Goal: Information Seeking & Learning: Learn about a topic

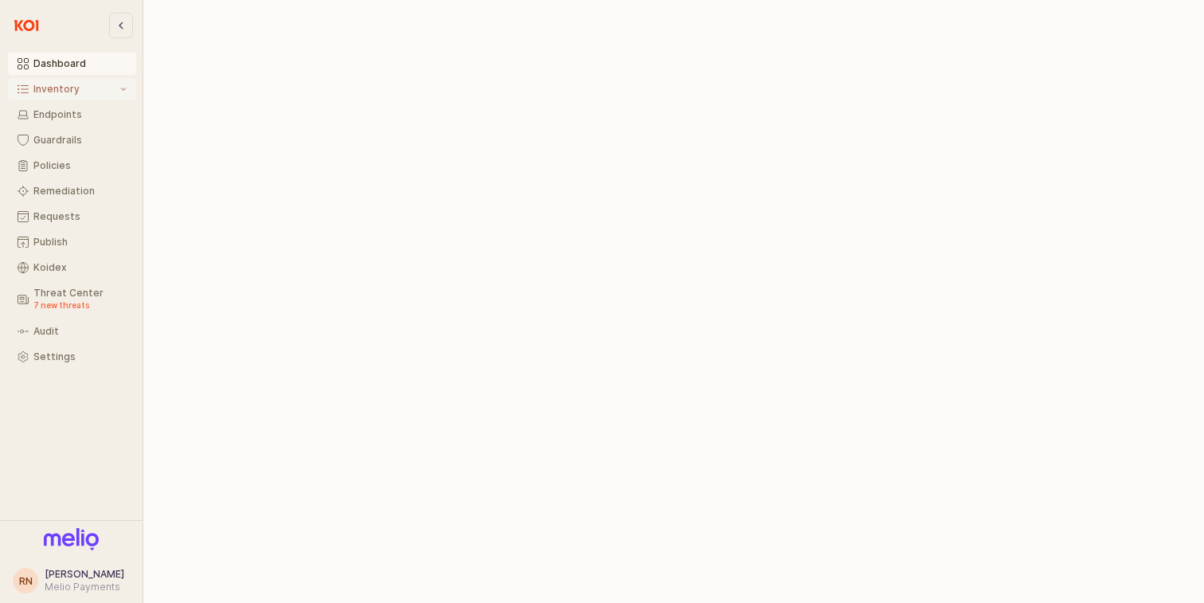
click at [80, 90] on div "Inventory" at bounding box center [75, 89] width 84 height 11
click at [76, 109] on button "All Items" at bounding box center [72, 114] width 128 height 22
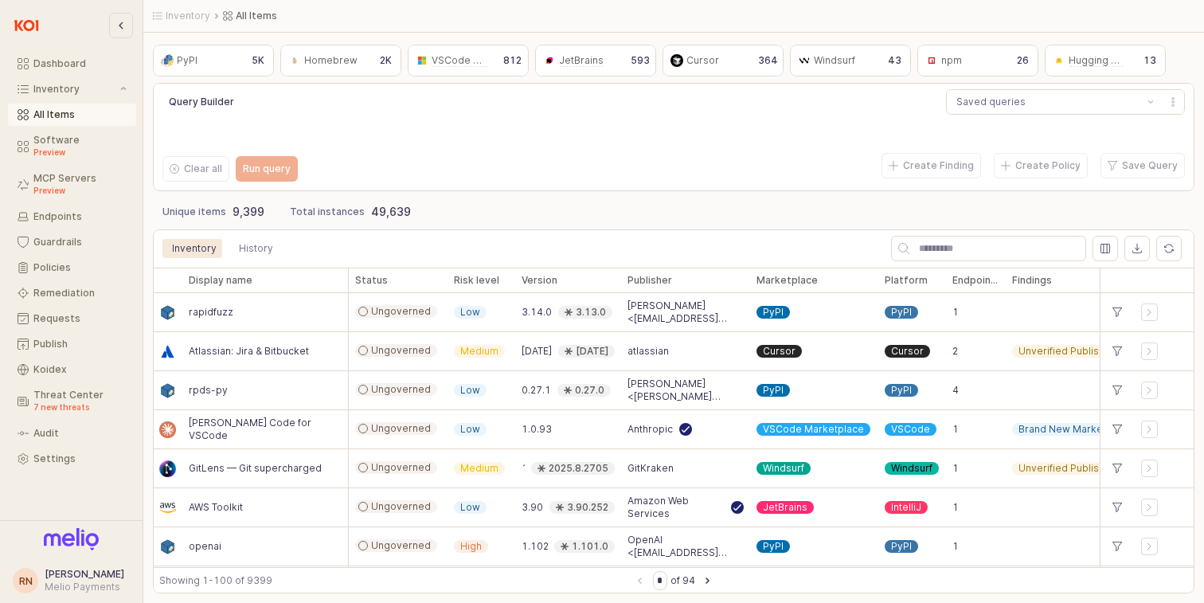
click at [962, 54] on div "npm" at bounding box center [945, 61] width 45 height 16
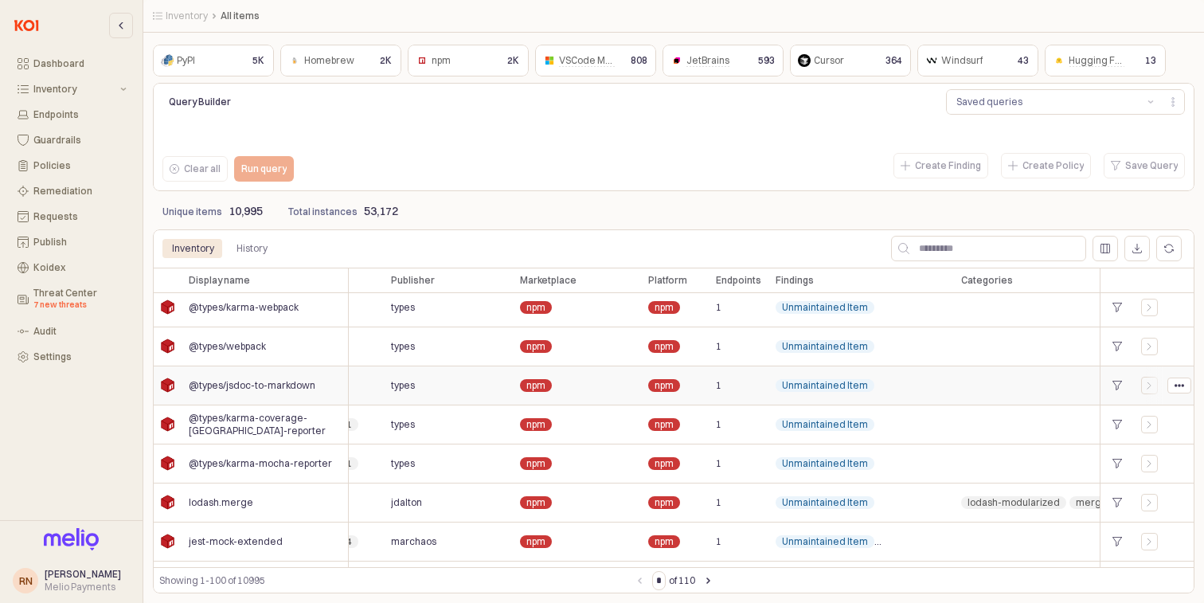
scroll to position [5, 0]
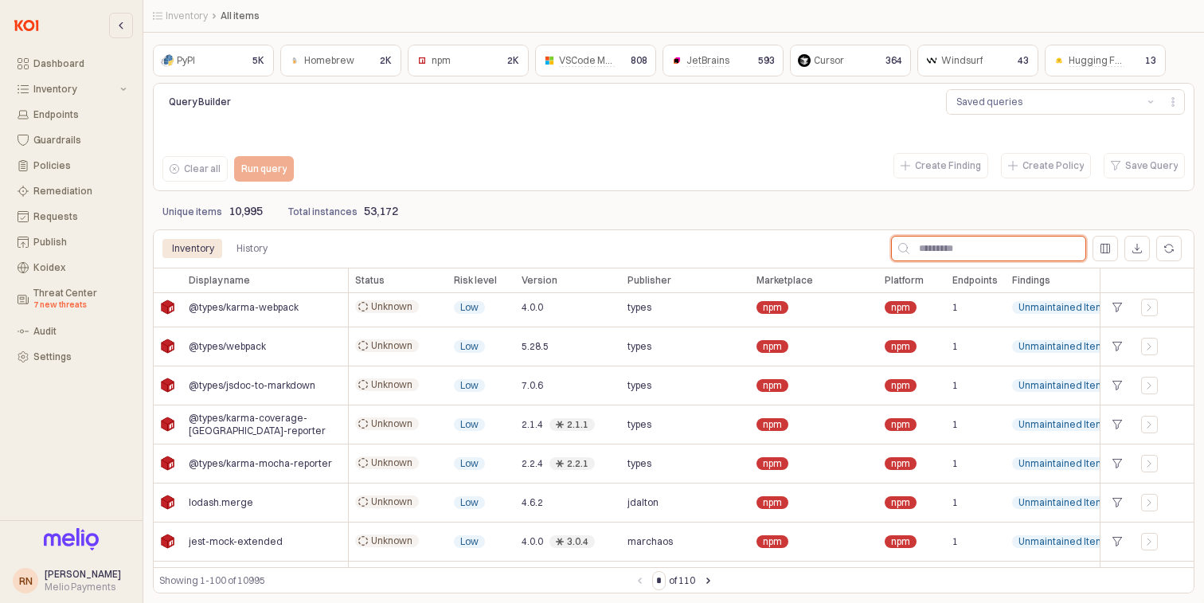
click at [1011, 245] on input "App Frame" at bounding box center [997, 248] width 176 height 24
type input "**"
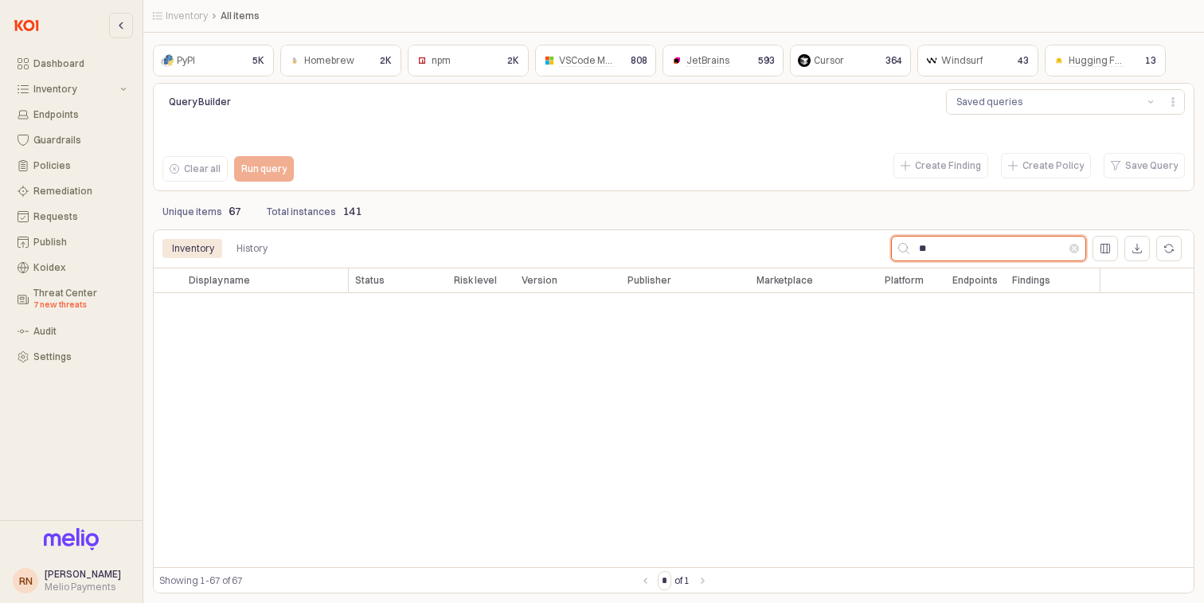
scroll to position [0, 0]
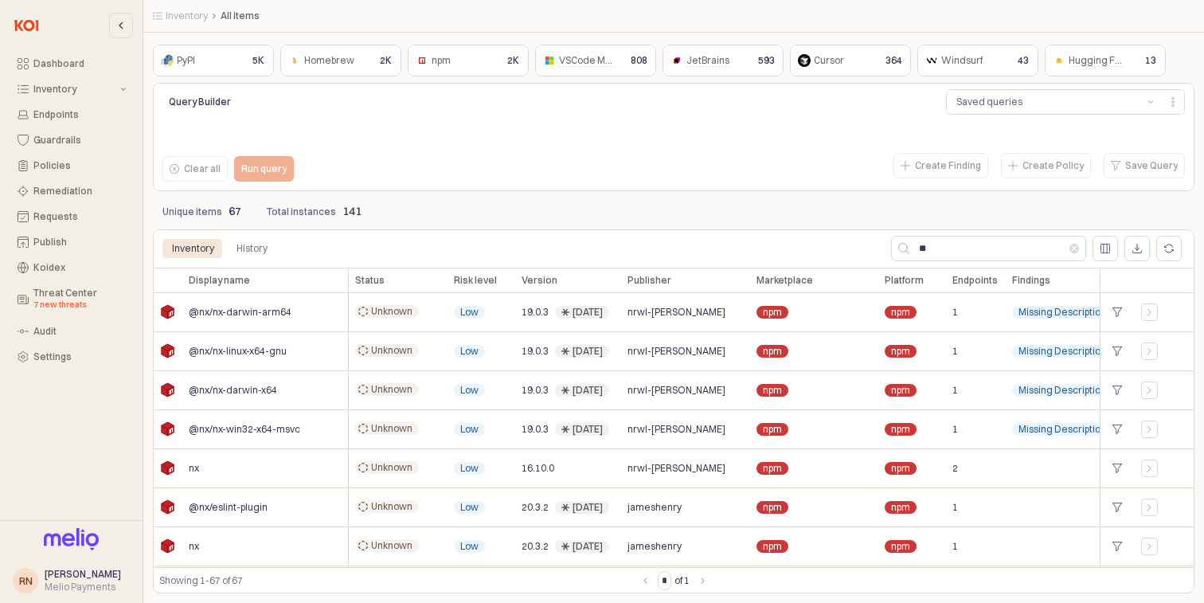
click at [510, 69] on div "2K" at bounding box center [513, 60] width 25 height 19
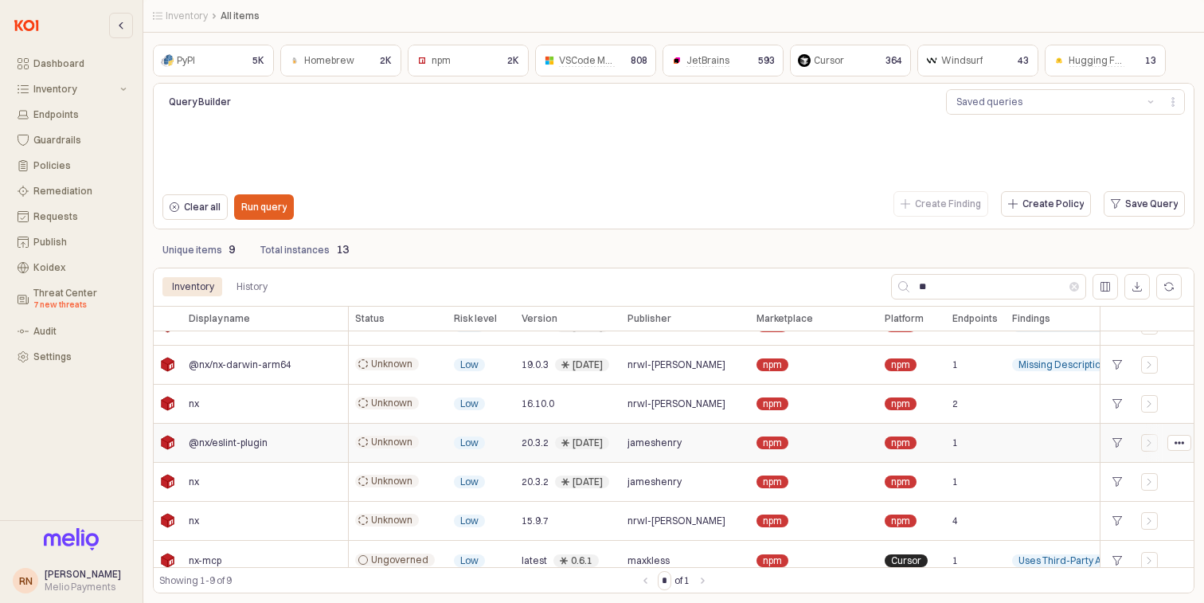
scroll to position [103, 1]
click at [537, 478] on span "20.3.2" at bounding box center [534, 480] width 27 height 13
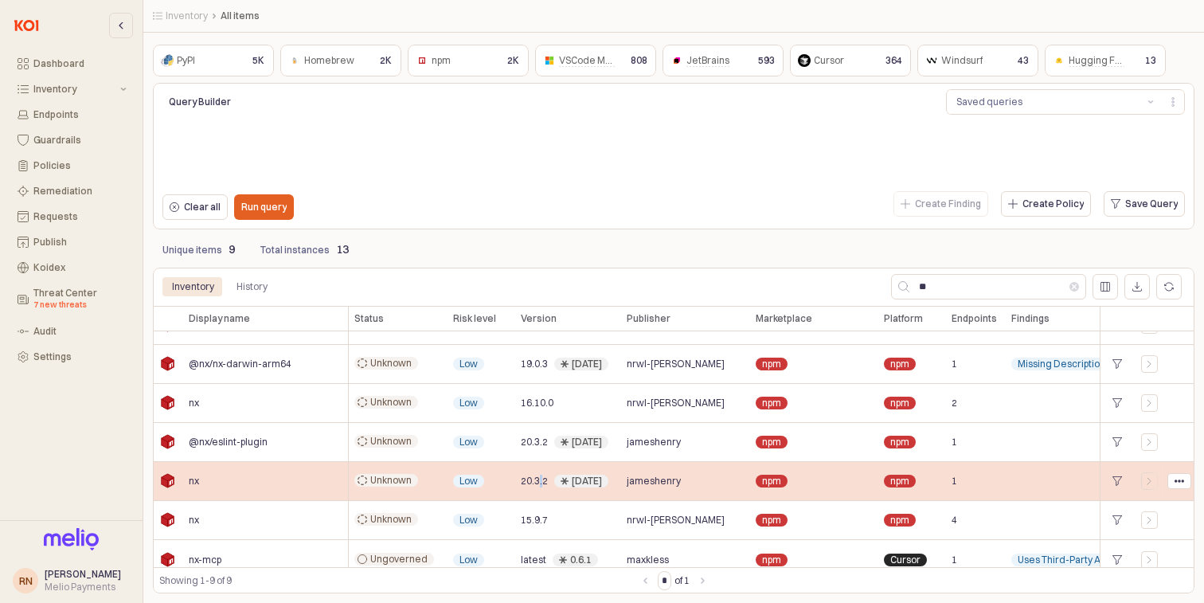
click at [537, 478] on span "20.3.2" at bounding box center [534, 480] width 27 height 13
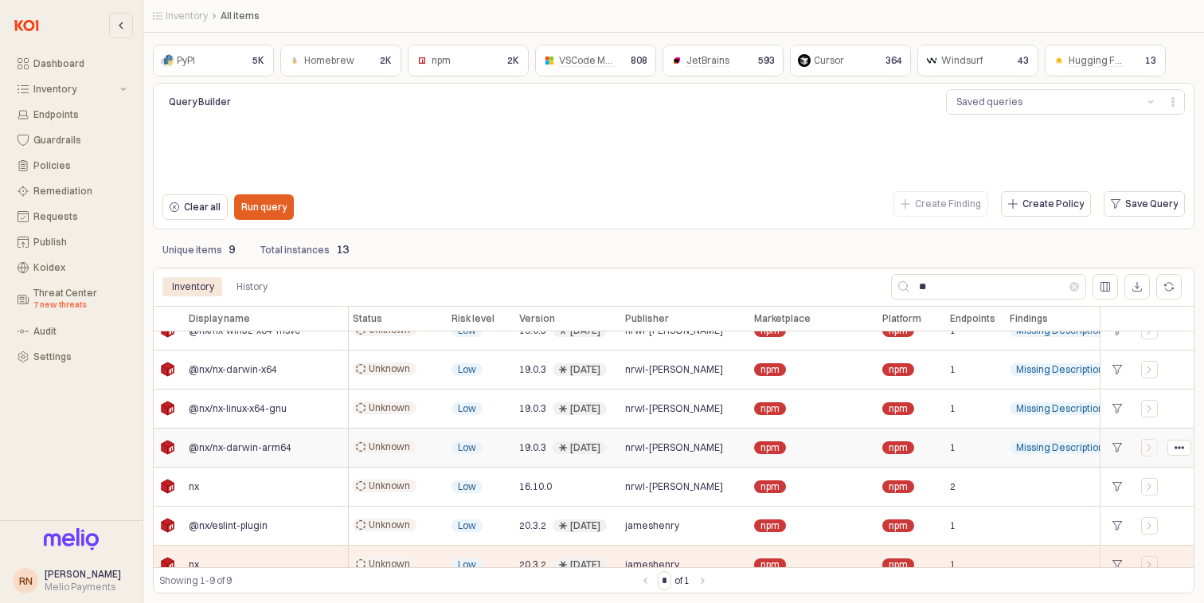
scroll to position [0, 2]
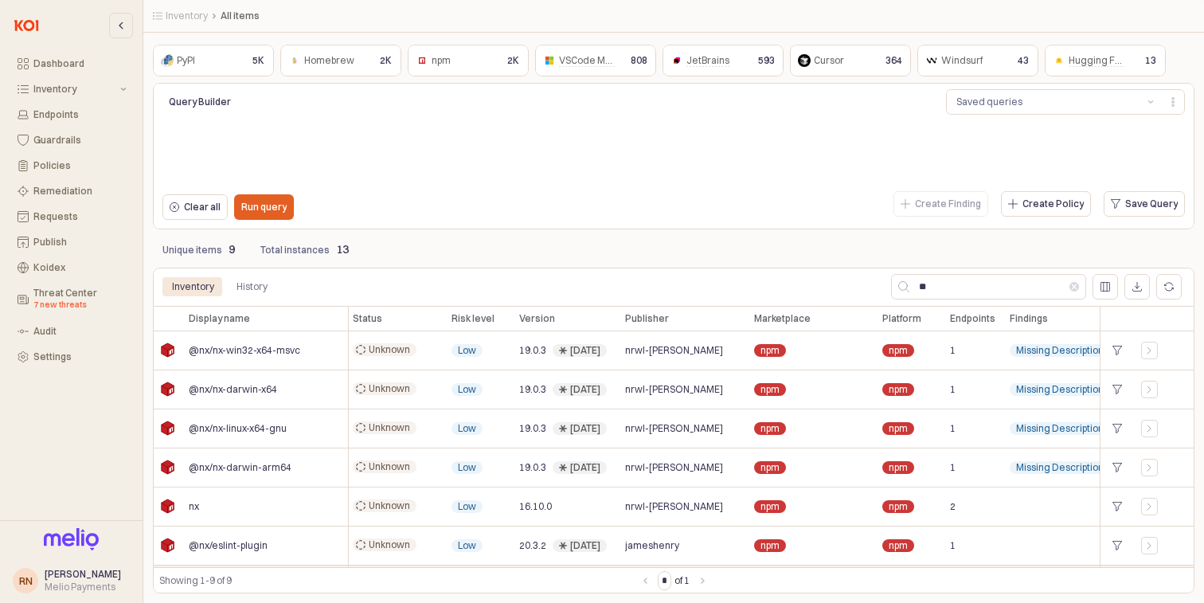
click at [630, 193] on div "Query Builder Saved queries Clear all Run query Create Finding Create Policy Sa…" at bounding box center [673, 156] width 1035 height 140
click at [677, 204] on div "Create Finding Create Policy Save Query" at bounding box center [931, 204] width 517 height 32
click at [267, 205] on p "Run query" at bounding box center [263, 207] width 45 height 13
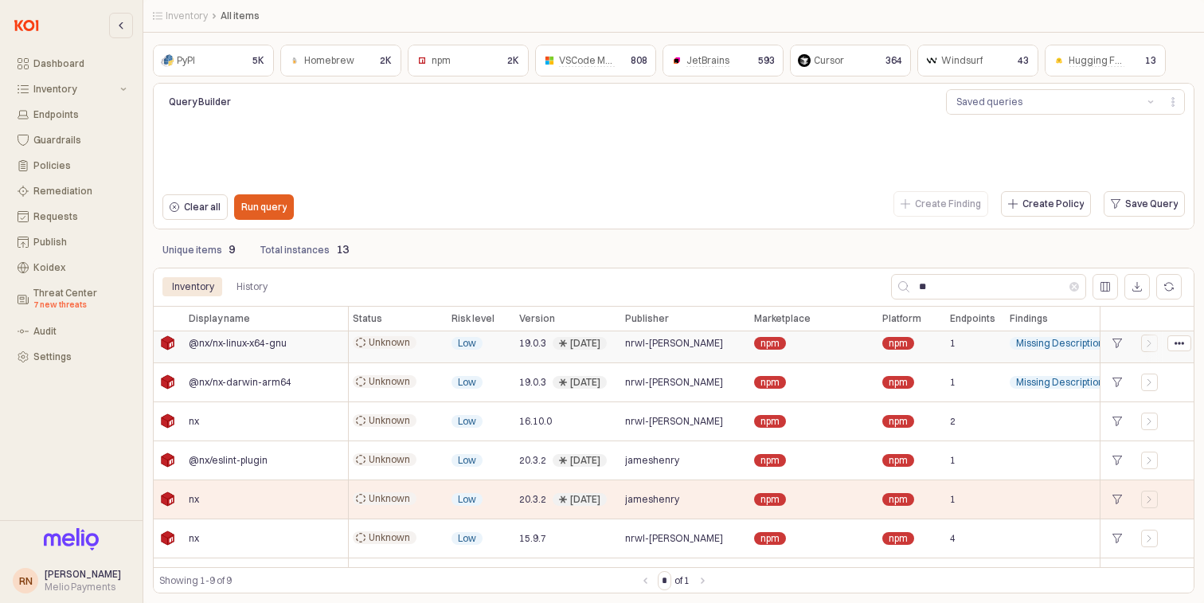
scroll to position [115, 2]
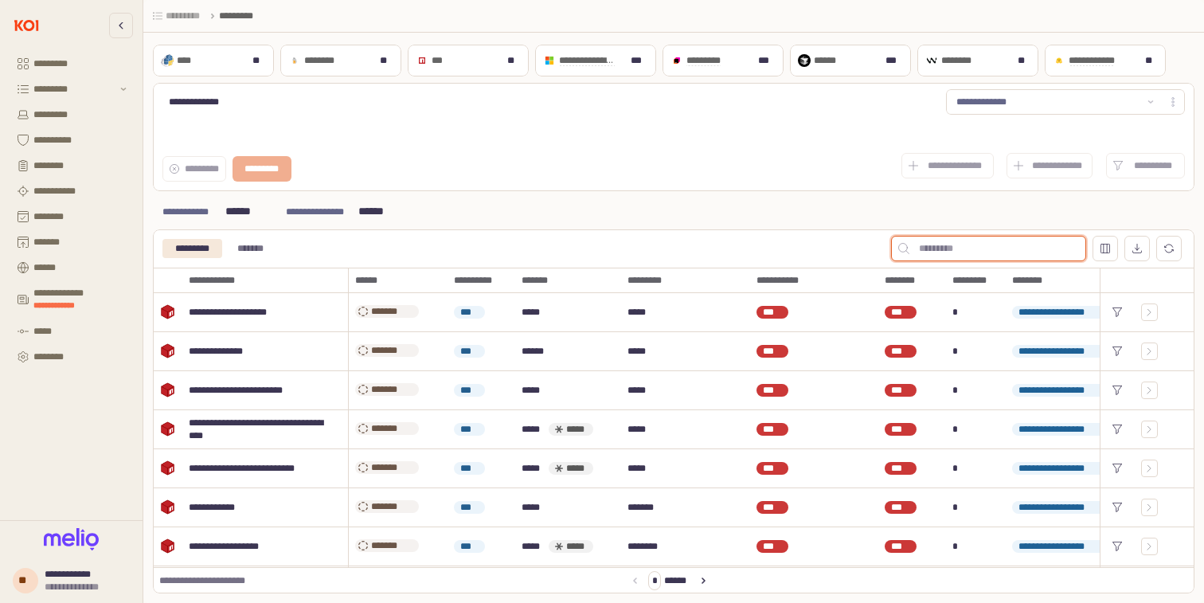
click at [1009, 236] on input "App Frame" at bounding box center [997, 248] width 176 height 24
type input "**"
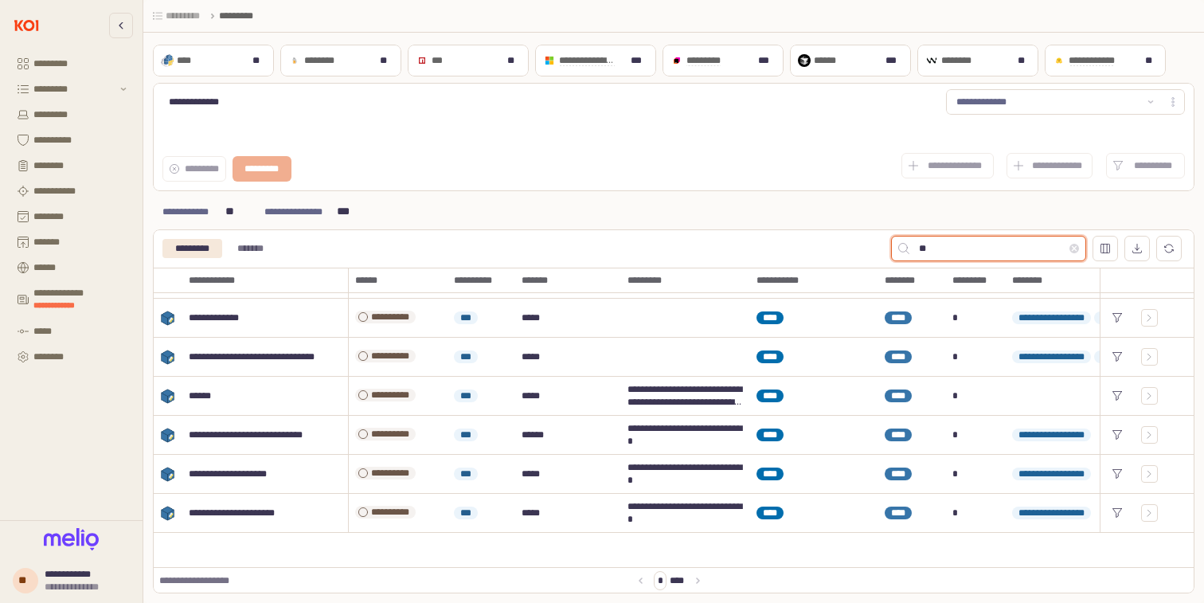
scroll to position [121, 0]
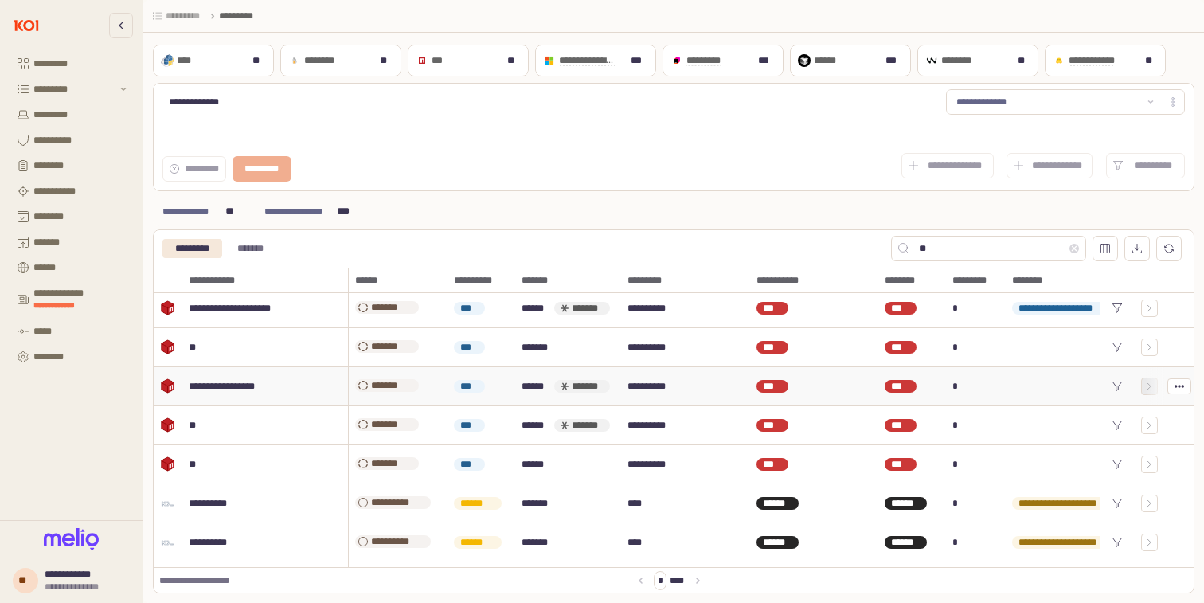
click at [1145, 387] on icon "App Frame" at bounding box center [1150, 386] width 10 height 10
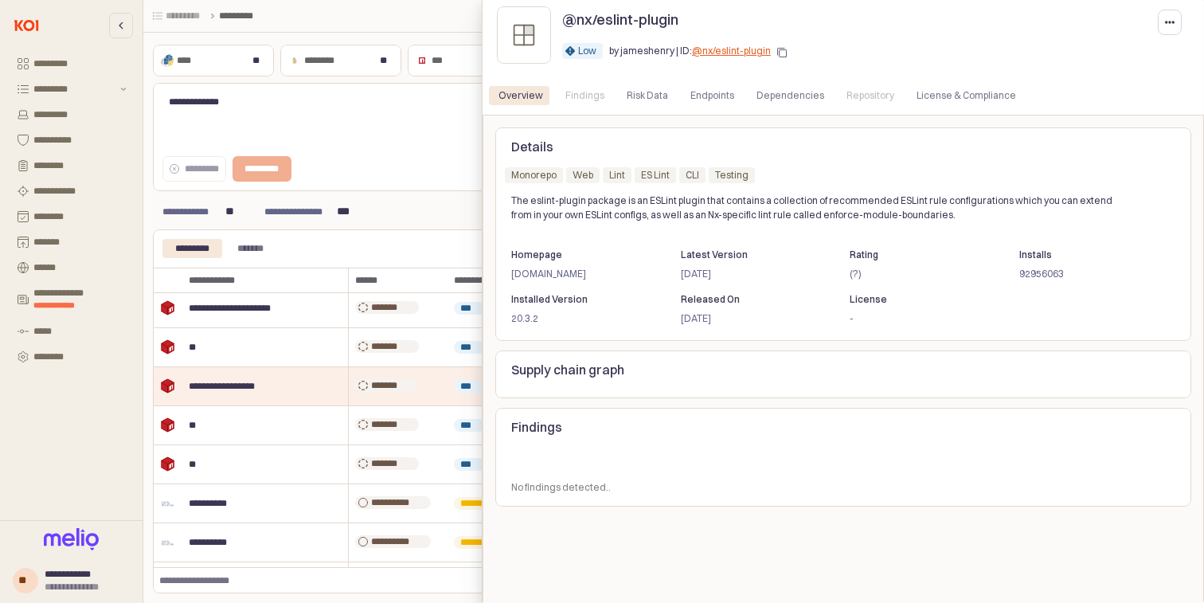
click at [697, 276] on p "[DATE]" at bounding box center [749, 274] width 139 height 14
click at [388, 376] on div at bounding box center [602, 301] width 1204 height 603
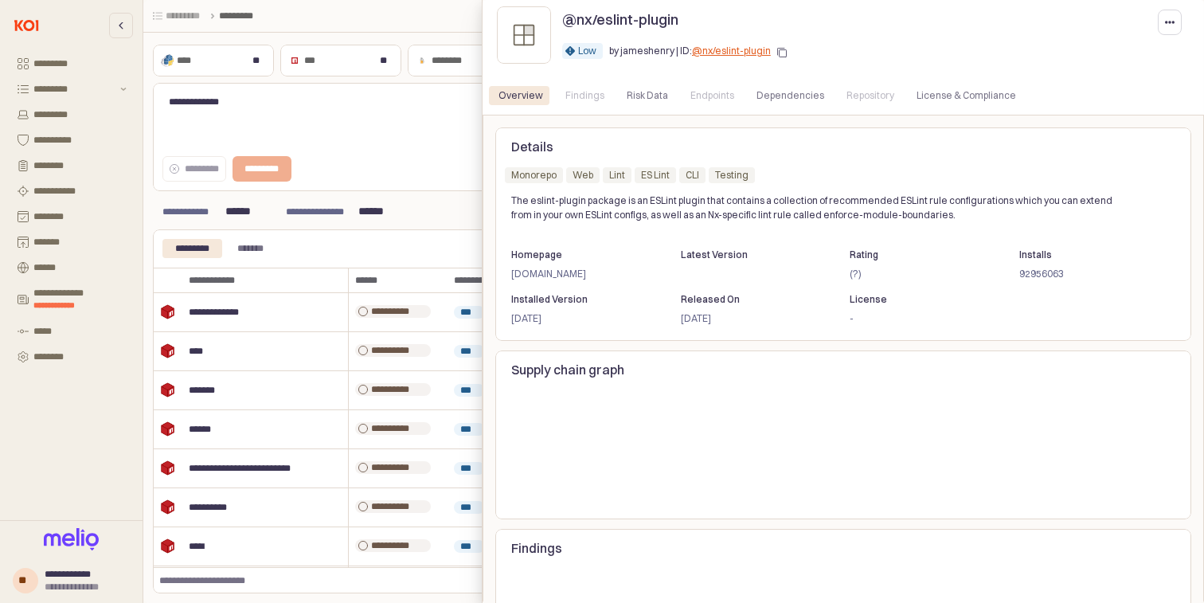
click at [449, 157] on div at bounding box center [602, 301] width 1204 height 603
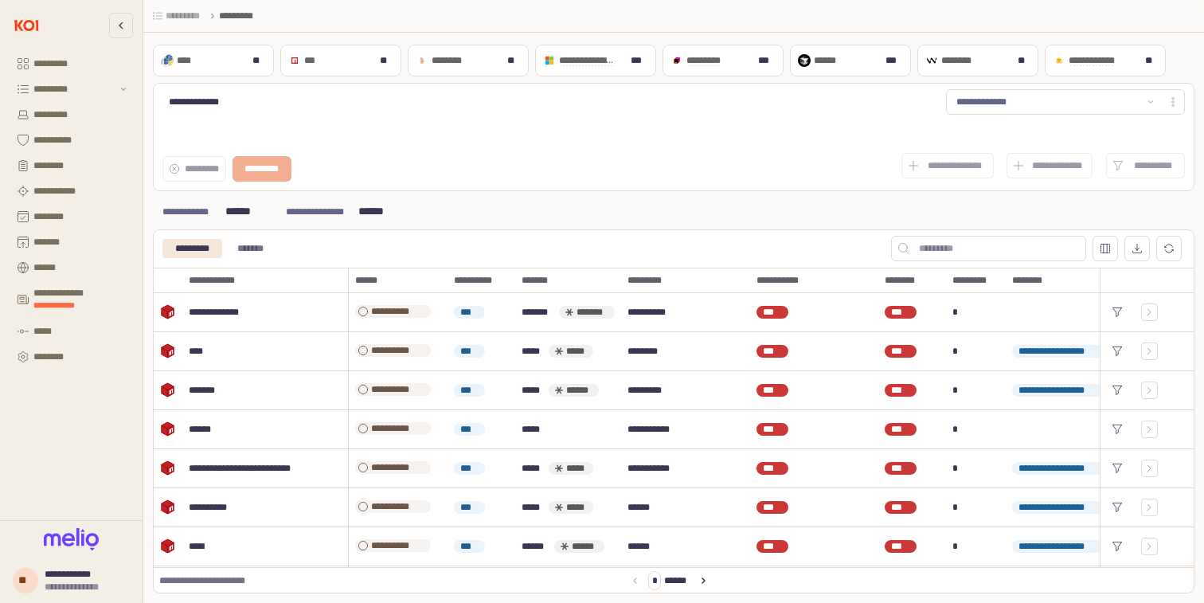
click at [367, 57] on div "*** ***" at bounding box center [326, 60] width 83 height 19
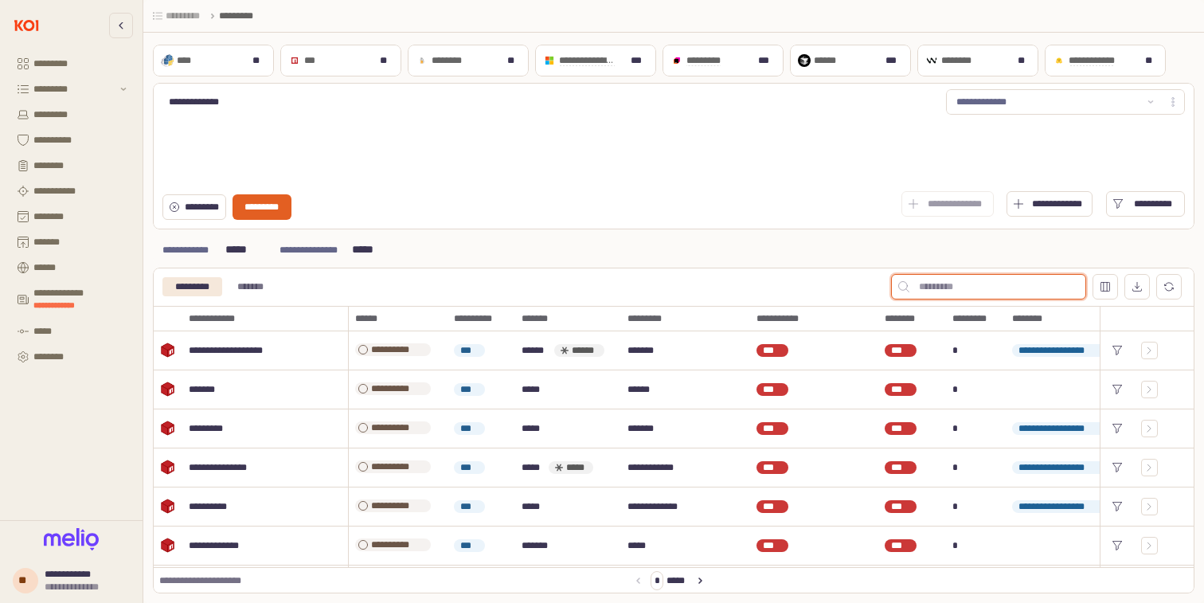
click at [966, 277] on input "App Frame" at bounding box center [997, 287] width 176 height 24
type input "**"
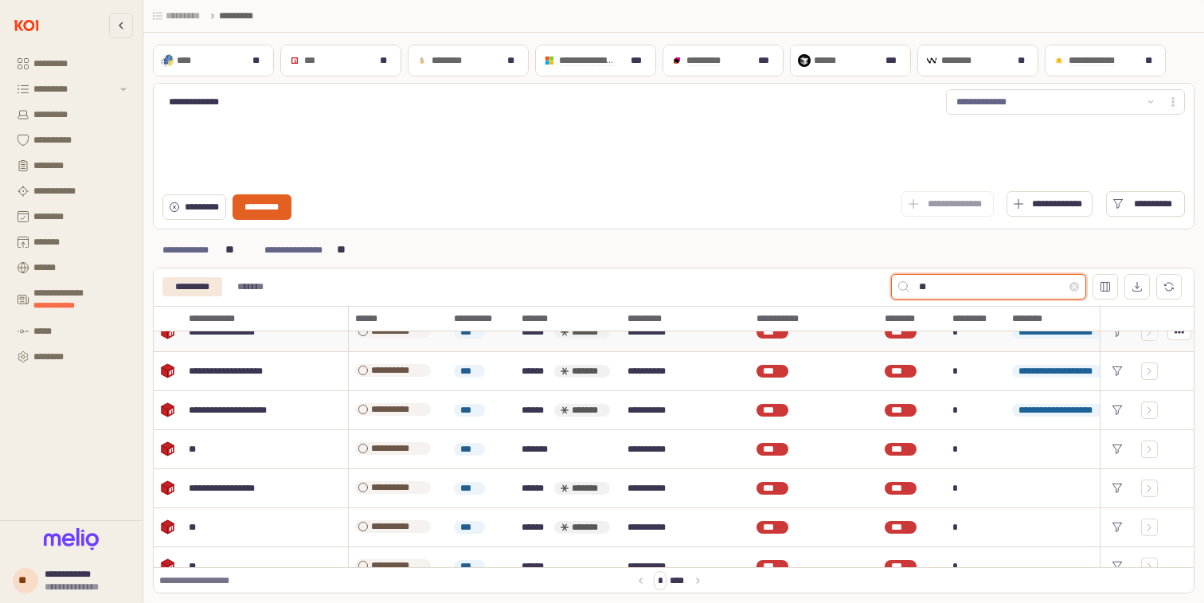
scroll to position [388, 0]
